Goal: Task Accomplishment & Management: Manage account settings

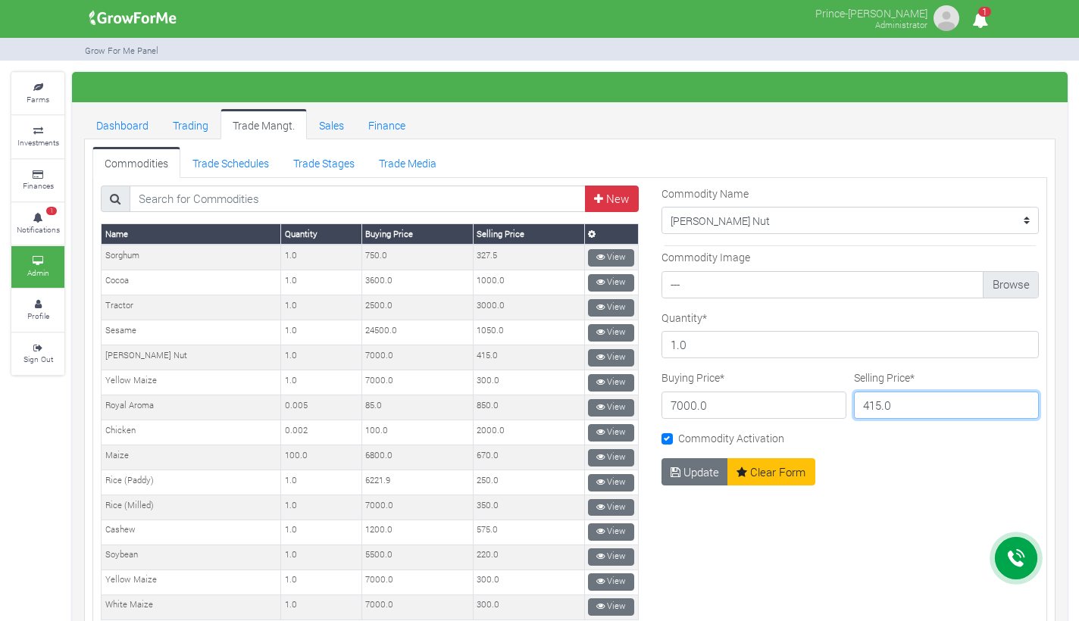
click at [885, 406] on input "415.0" at bounding box center [946, 405] width 185 height 27
type input "500"
click at [696, 471] on button "Update" at bounding box center [695, 472] width 67 height 27
